Goal: Find contact information: Find contact information

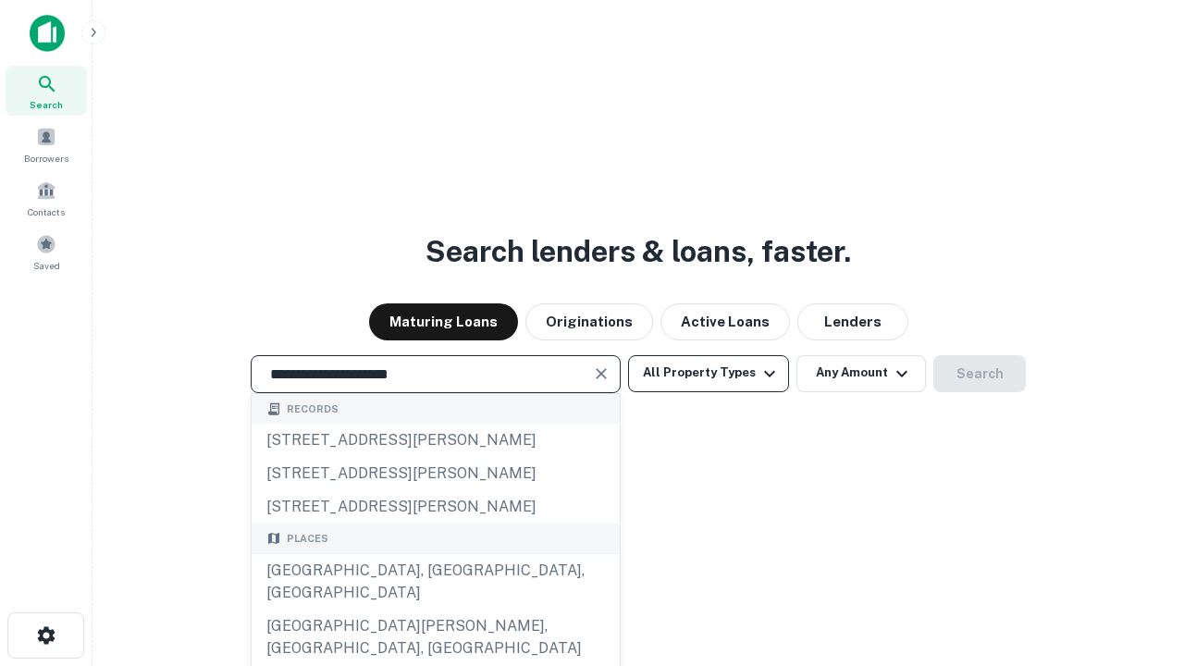
click at [435, 609] on div "Santa Monica, CA, USA" at bounding box center [435, 581] width 368 height 55
click at [708, 373] on button "All Property Types" at bounding box center [708, 373] width 161 height 37
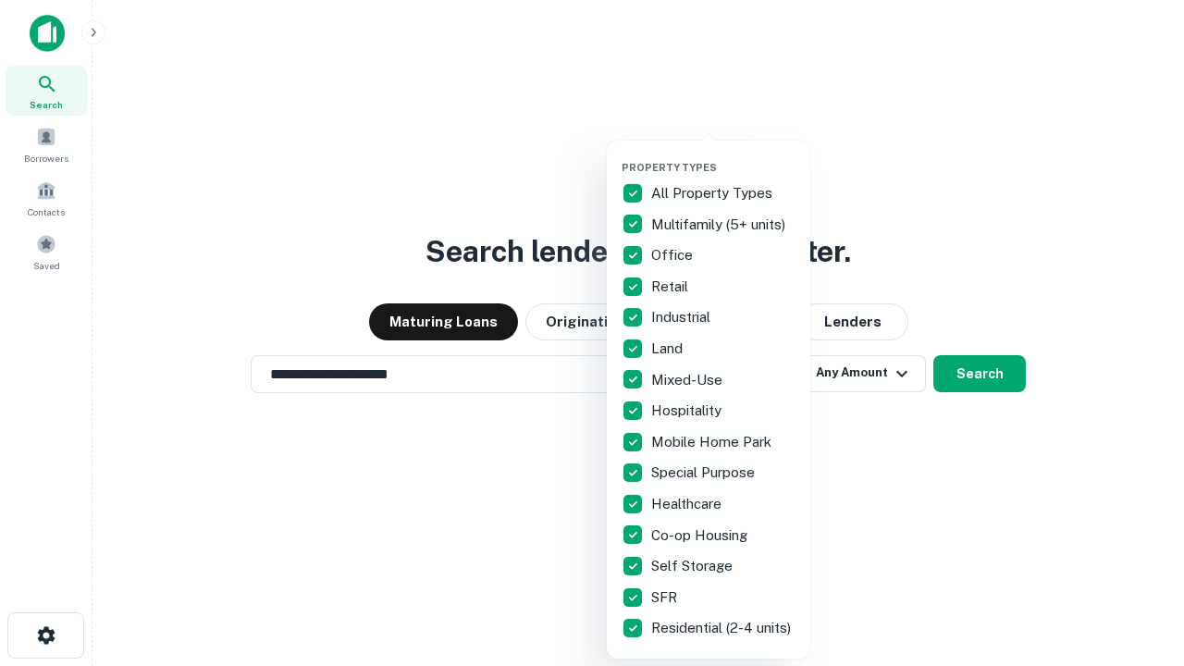
type input "**********"
click at [723, 155] on button "button" at bounding box center [722, 155] width 203 height 1
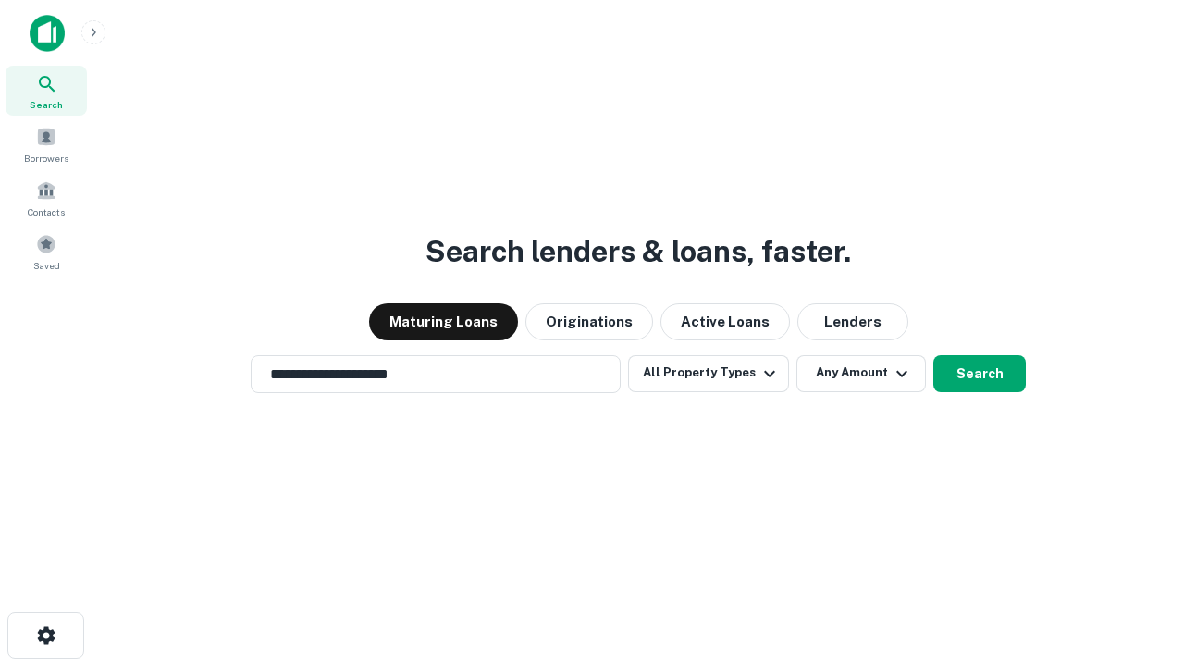
scroll to position [11, 223]
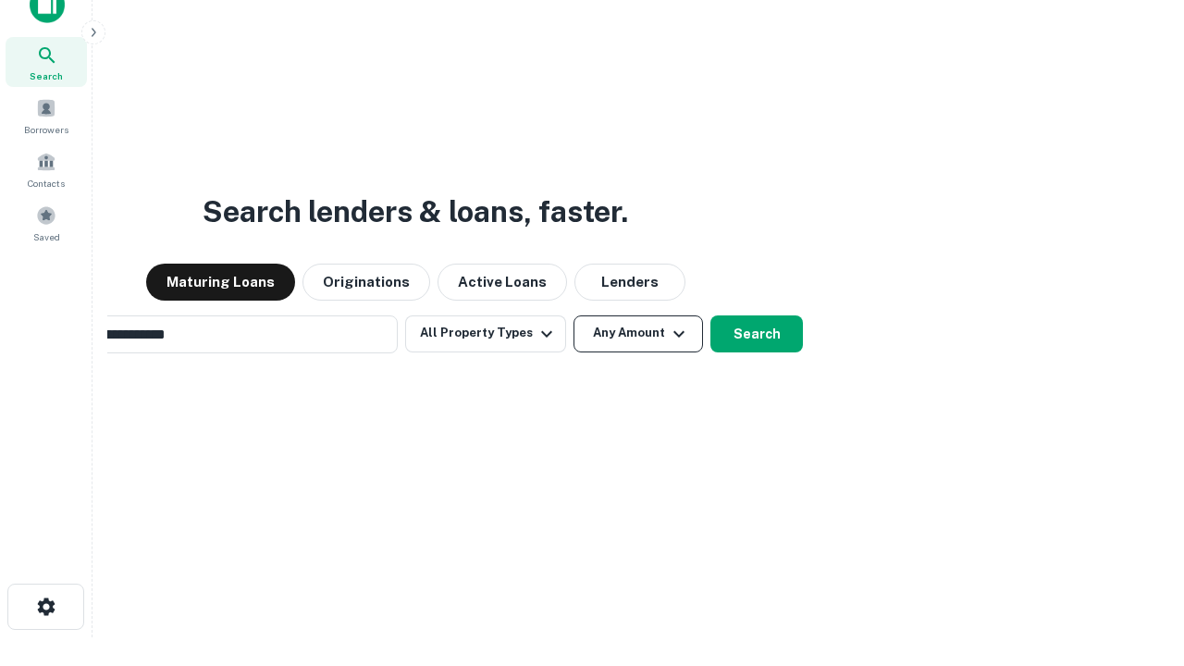
click at [573, 315] on button "Any Amount" at bounding box center [637, 333] width 129 height 37
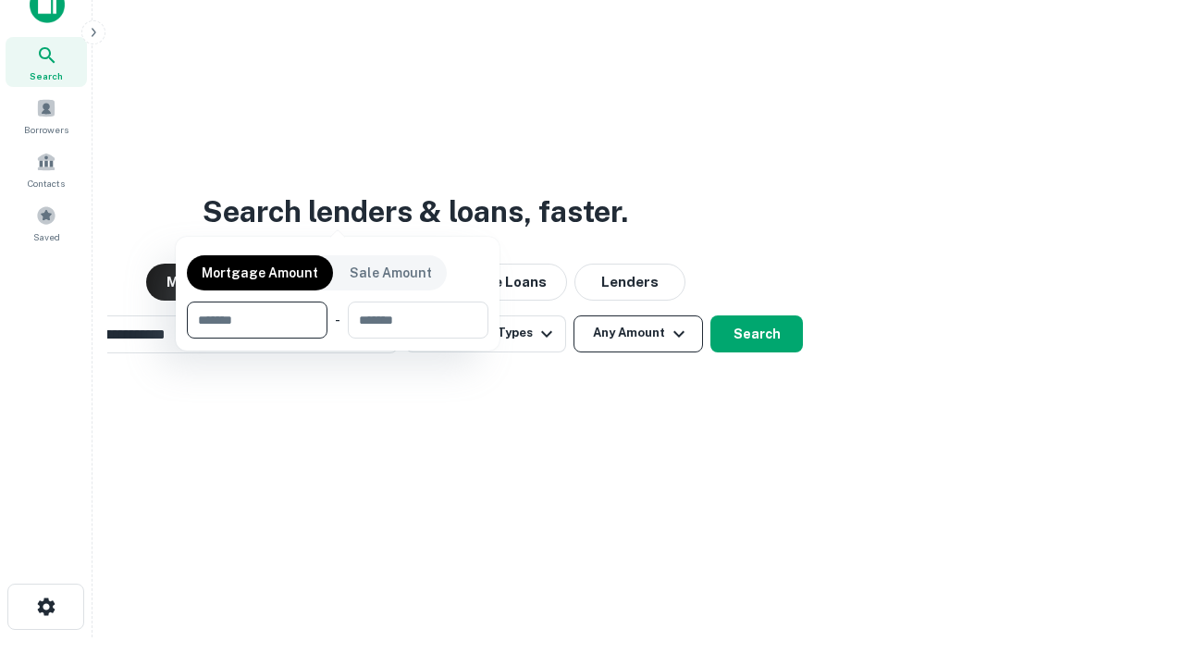
scroll to position [133, 523]
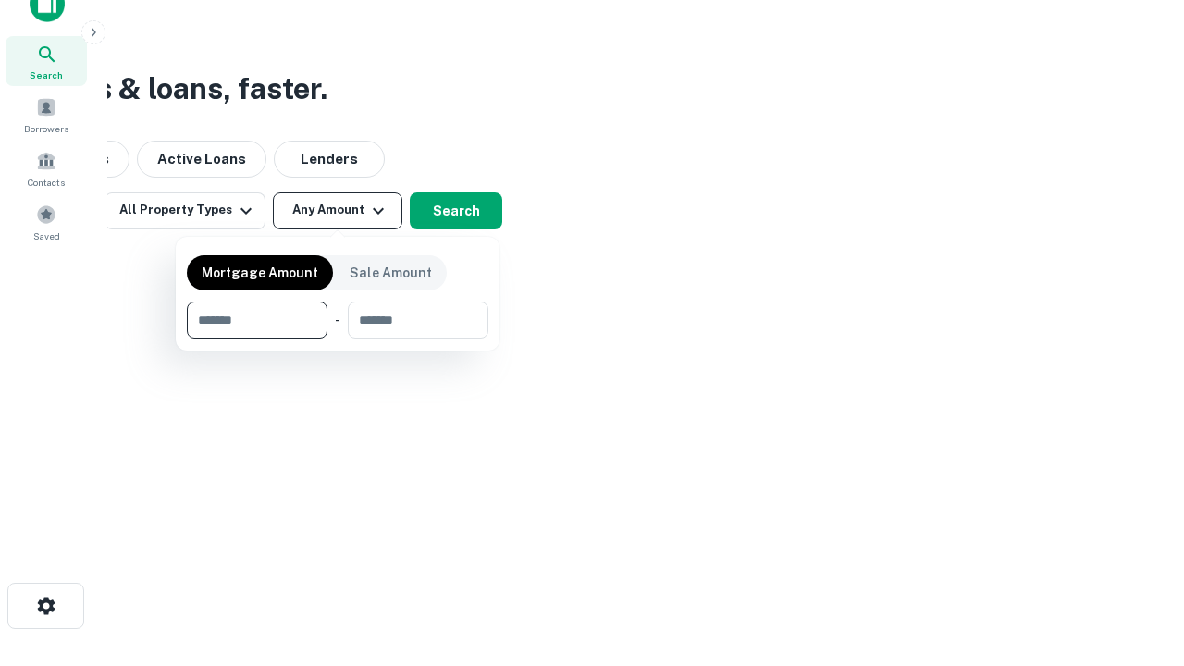
type input "*******"
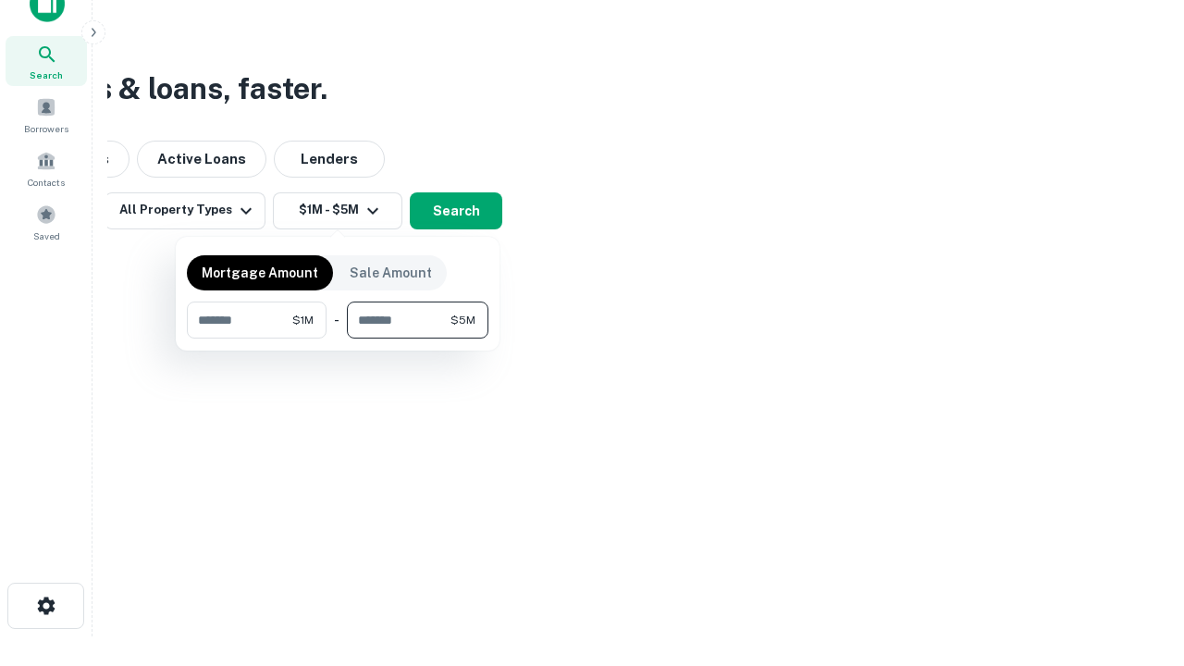
type input "*******"
click at [337, 338] on button "button" at bounding box center [337, 338] width 301 height 1
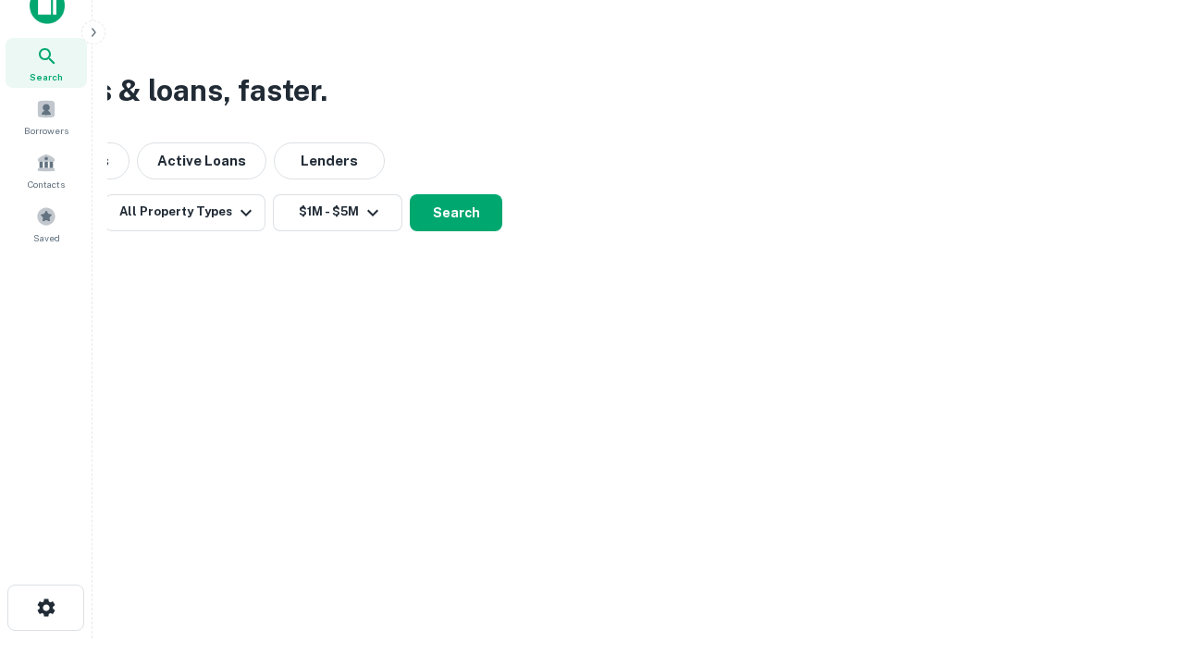
scroll to position [11, 341]
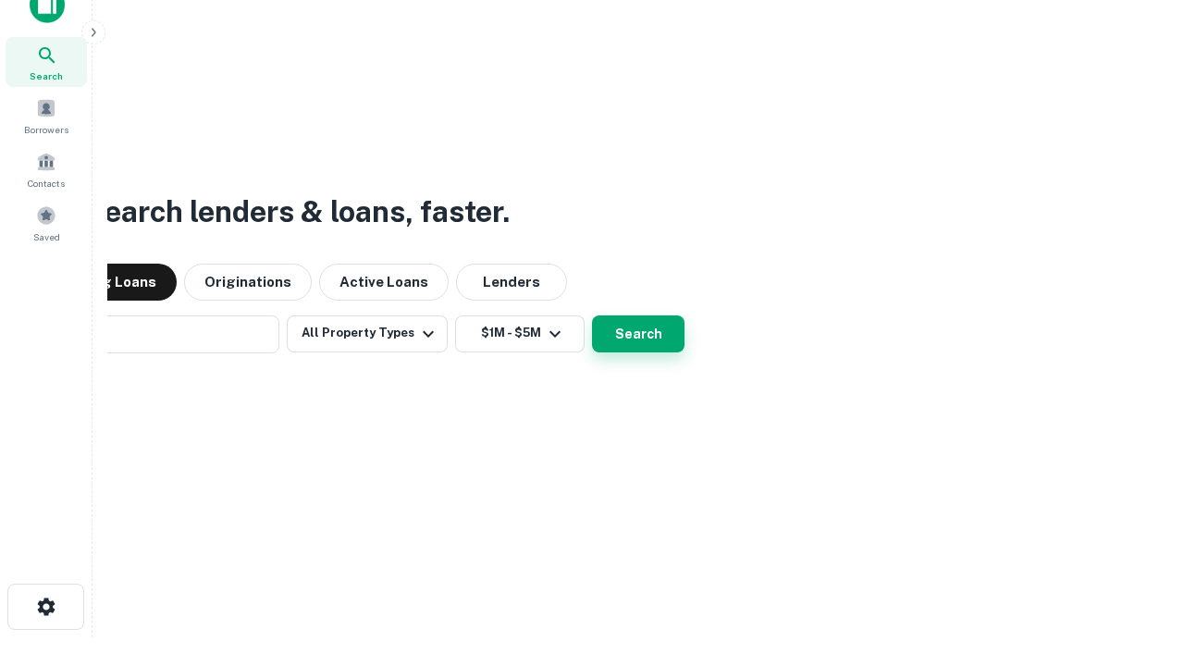
click at [592, 315] on button "Search" at bounding box center [638, 333] width 92 height 37
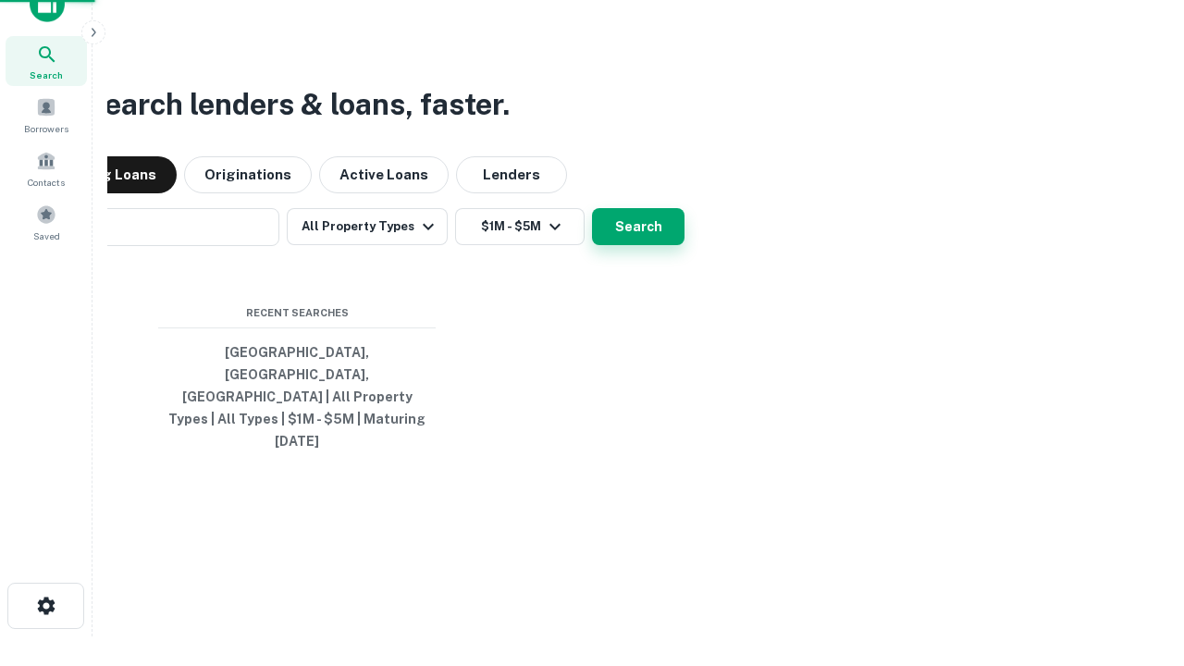
scroll to position [49, 523]
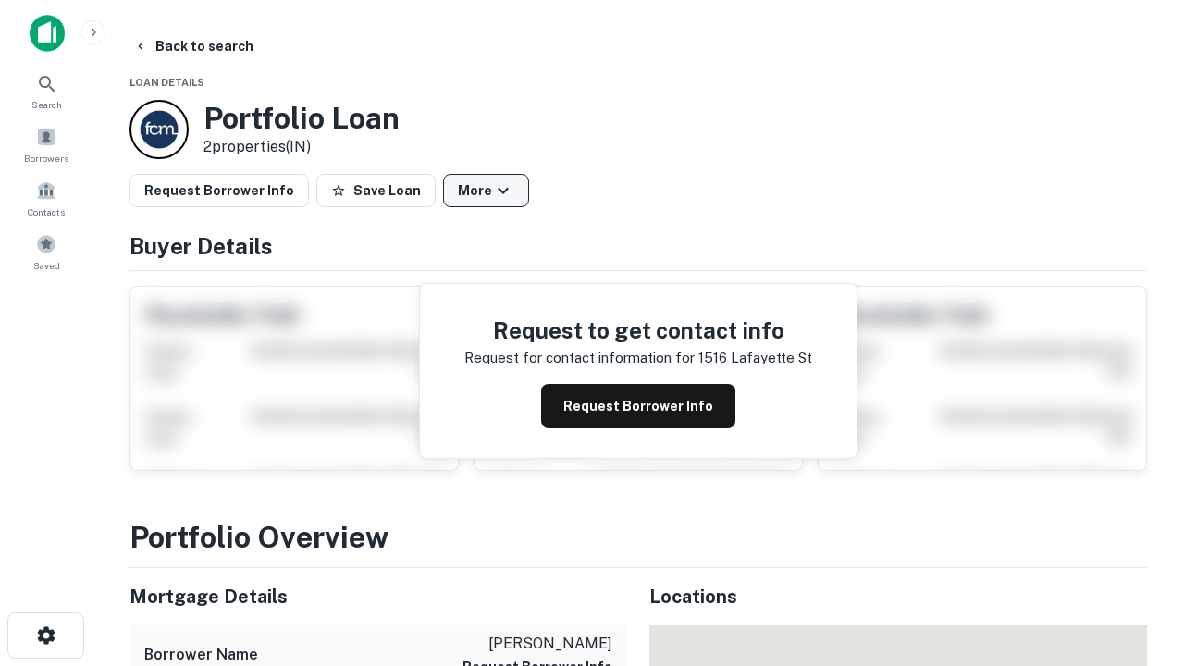
click at [485, 190] on button "More" at bounding box center [486, 190] width 86 height 33
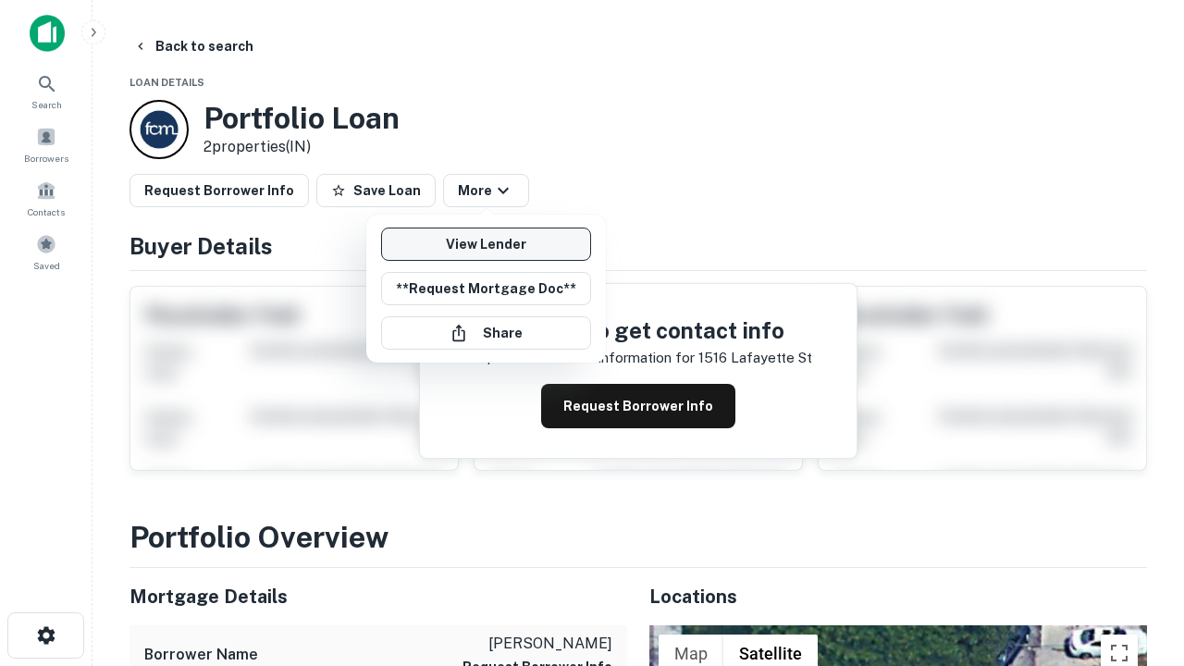
click at [485, 244] on link "View Lender" at bounding box center [486, 243] width 210 height 33
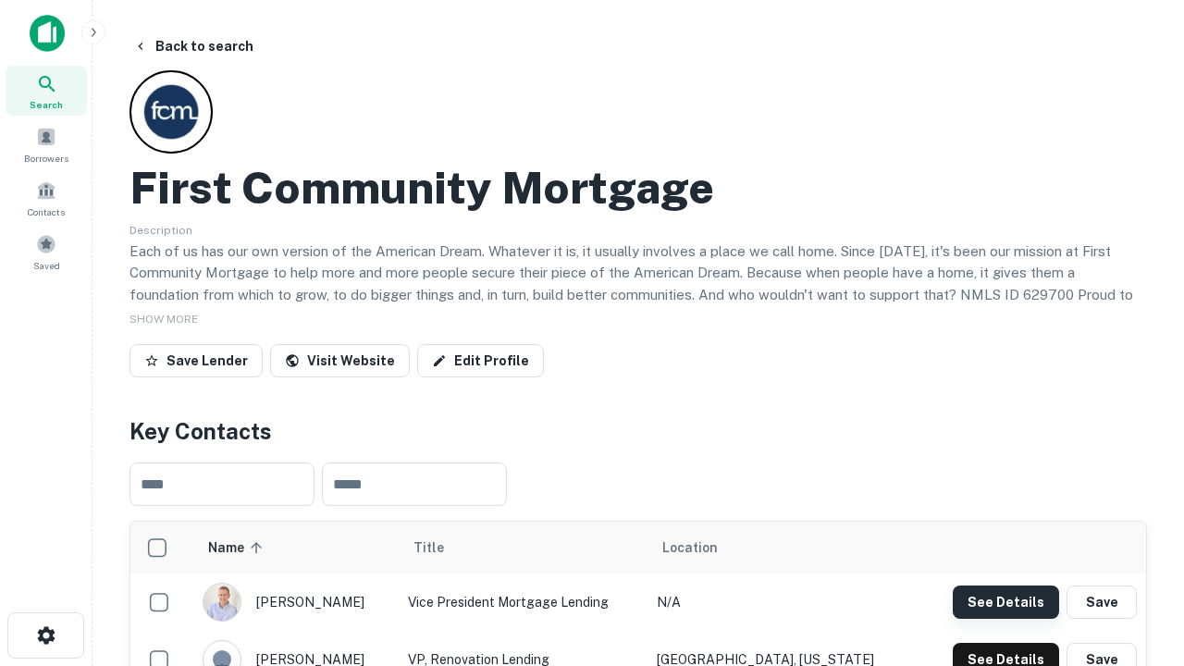
click at [1005, 601] on button "See Details" at bounding box center [1005, 601] width 106 height 33
click at [45, 635] on icon "button" at bounding box center [46, 635] width 22 height 22
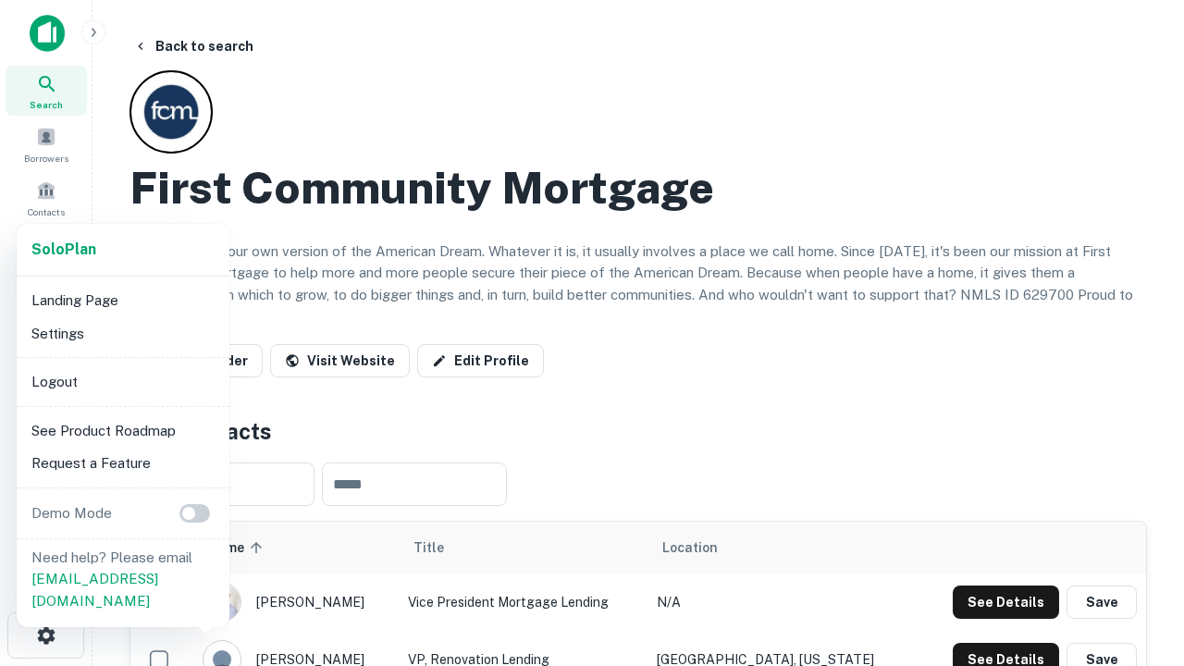
click at [122, 381] on li "Logout" at bounding box center [123, 381] width 198 height 33
